Goal: Transaction & Acquisition: Purchase product/service

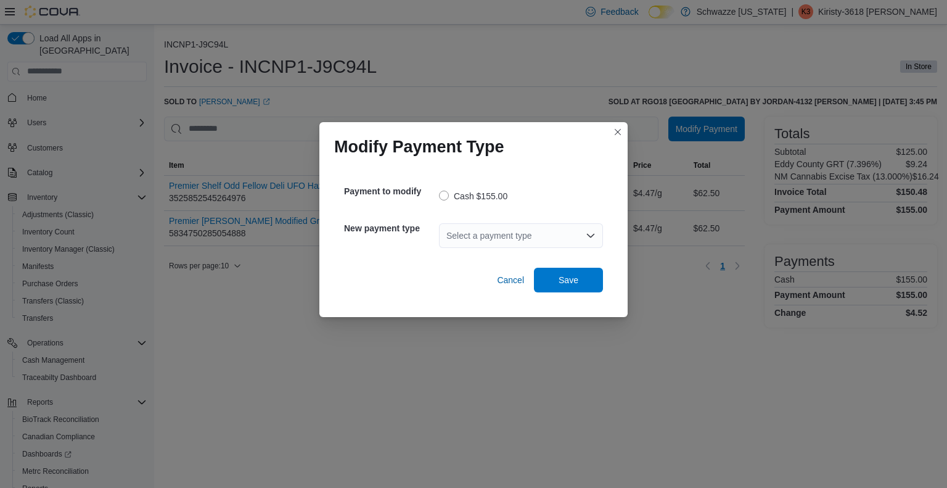
click at [581, 236] on div "Select a payment type" at bounding box center [521, 235] width 164 height 25
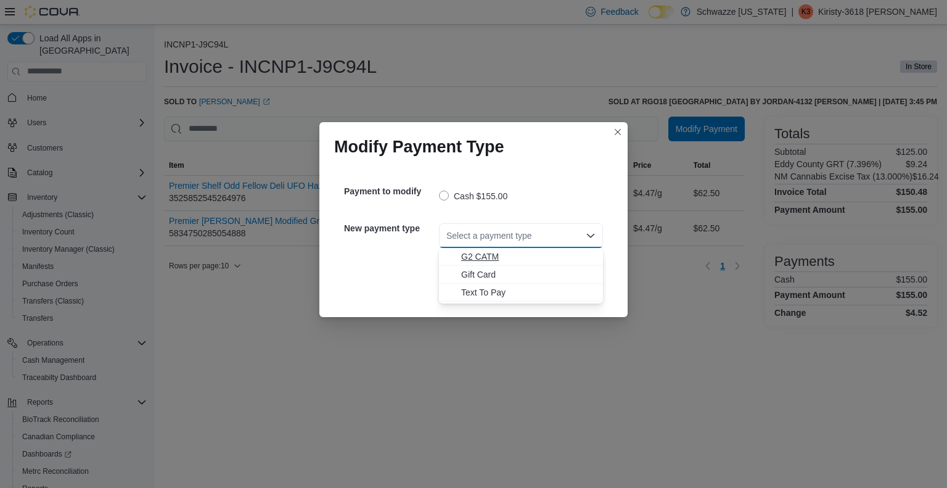
click at [508, 249] on button "G2 CATM" at bounding box center [521, 257] width 164 height 18
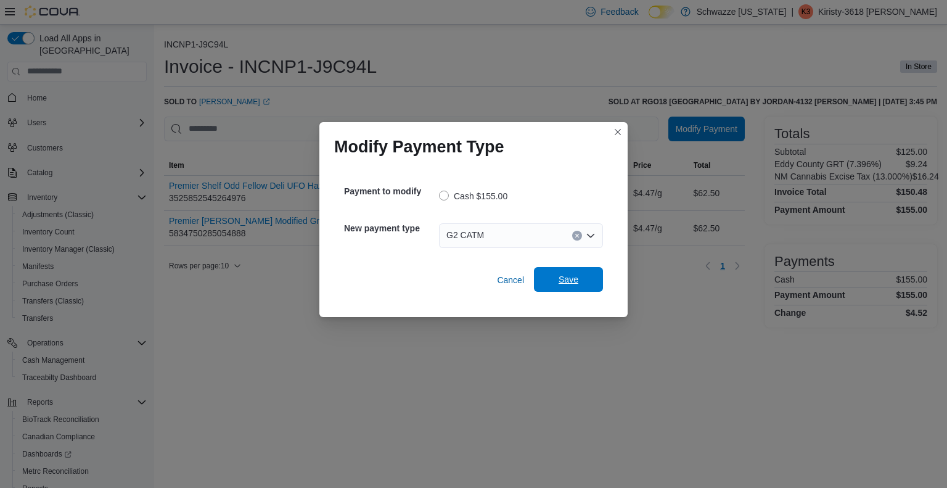
click at [576, 284] on span "Save" at bounding box center [569, 279] width 20 height 12
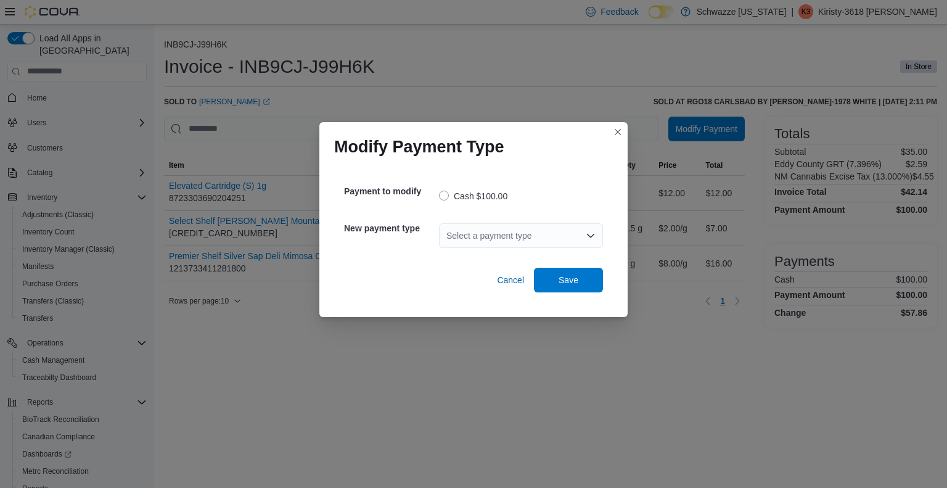
click at [518, 235] on div "Select a payment type" at bounding box center [521, 235] width 164 height 25
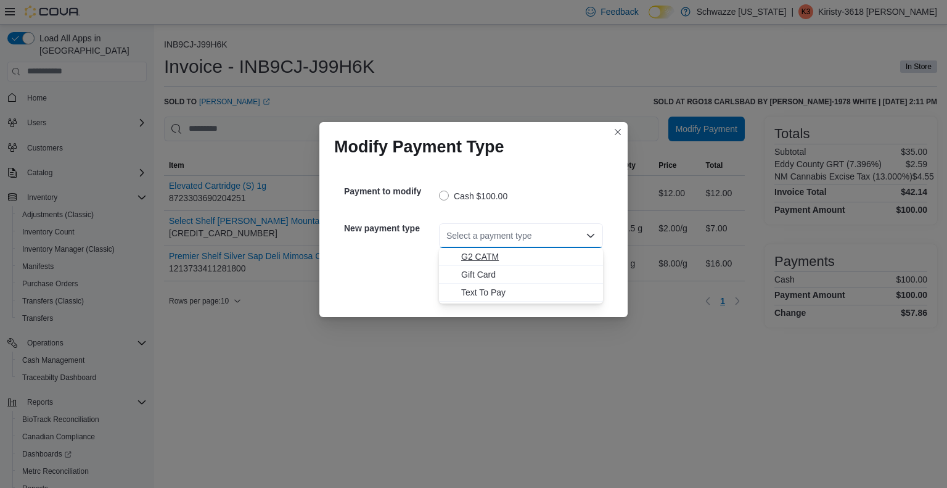
click at [517, 261] on span "G2 CATM" at bounding box center [528, 256] width 134 height 12
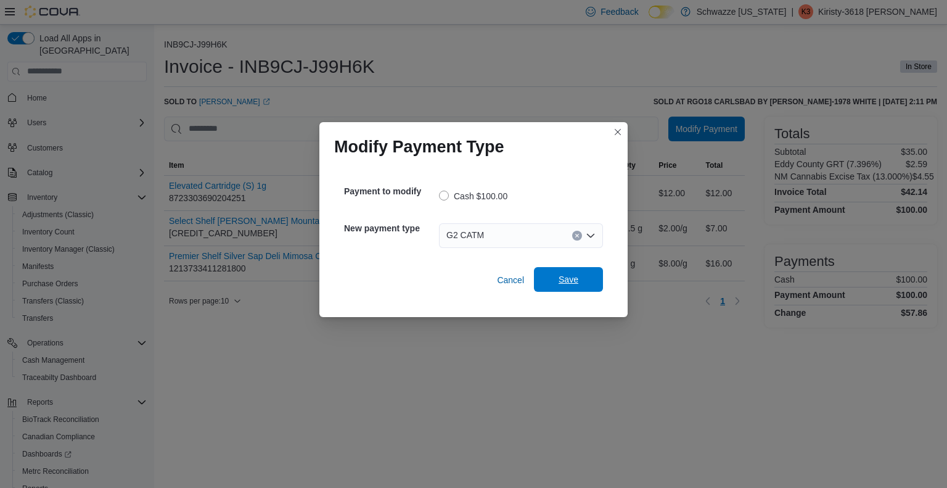
click at [586, 281] on span "Save" at bounding box center [568, 279] width 54 height 25
